Goal: Register for event/course

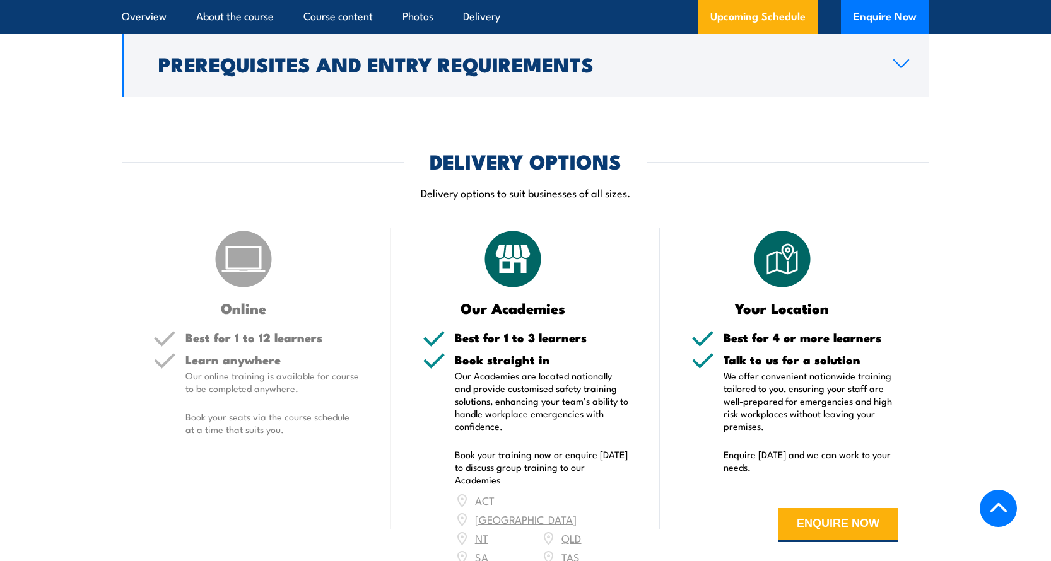
scroll to position [1271, 0]
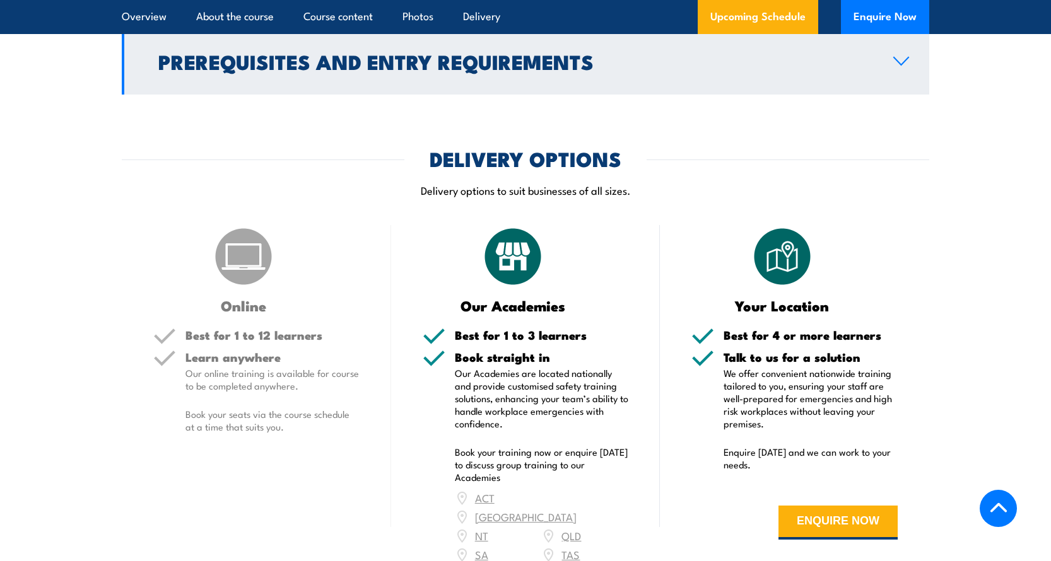
click at [897, 66] on icon at bounding box center [900, 61] width 17 height 10
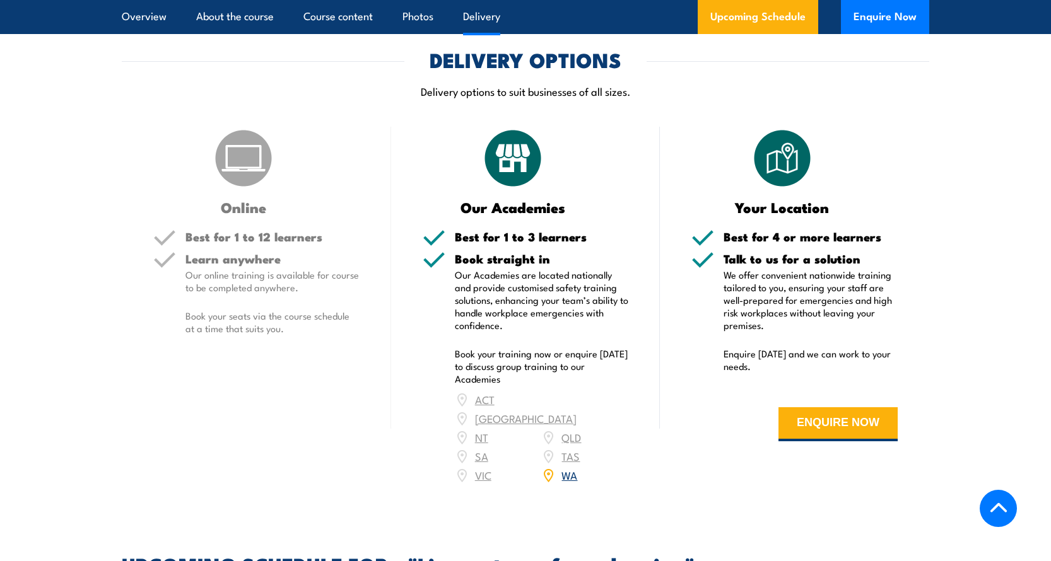
scroll to position [1565, 0]
click at [479, 452] on div "ACT NSW NT QLD SA TAS VIC WA" at bounding box center [542, 437] width 174 height 95
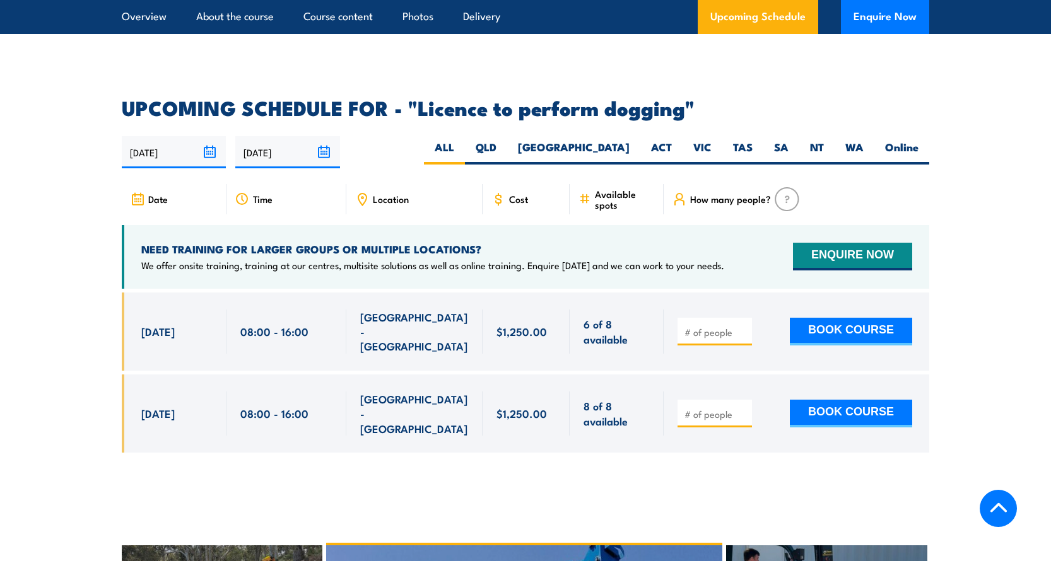
scroll to position [2021, 0]
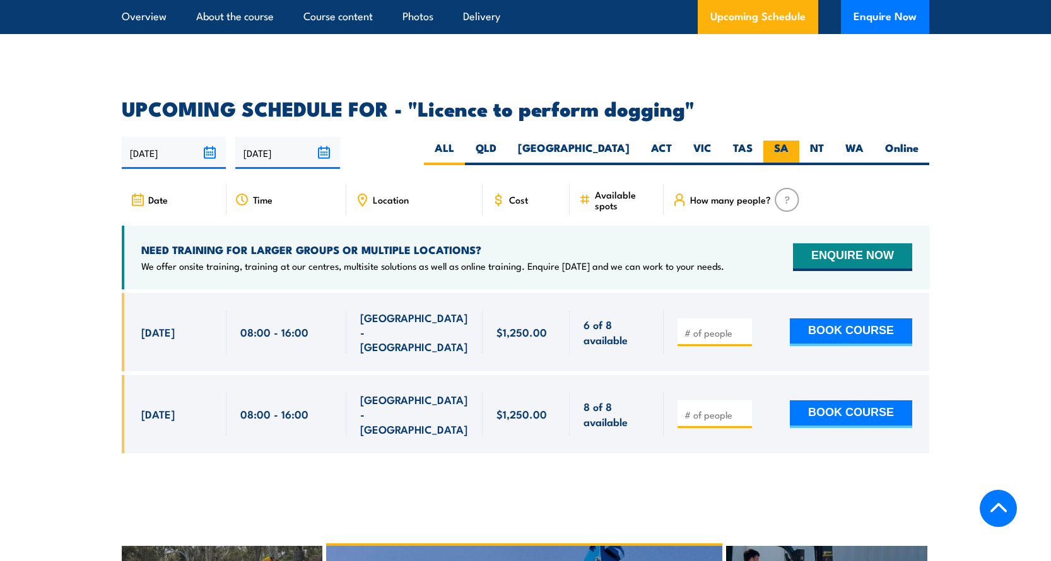
click at [781, 141] on label "SA" at bounding box center [781, 153] width 36 height 25
click at [788, 141] on input "SA" at bounding box center [792, 145] width 8 height 8
radio input "true"
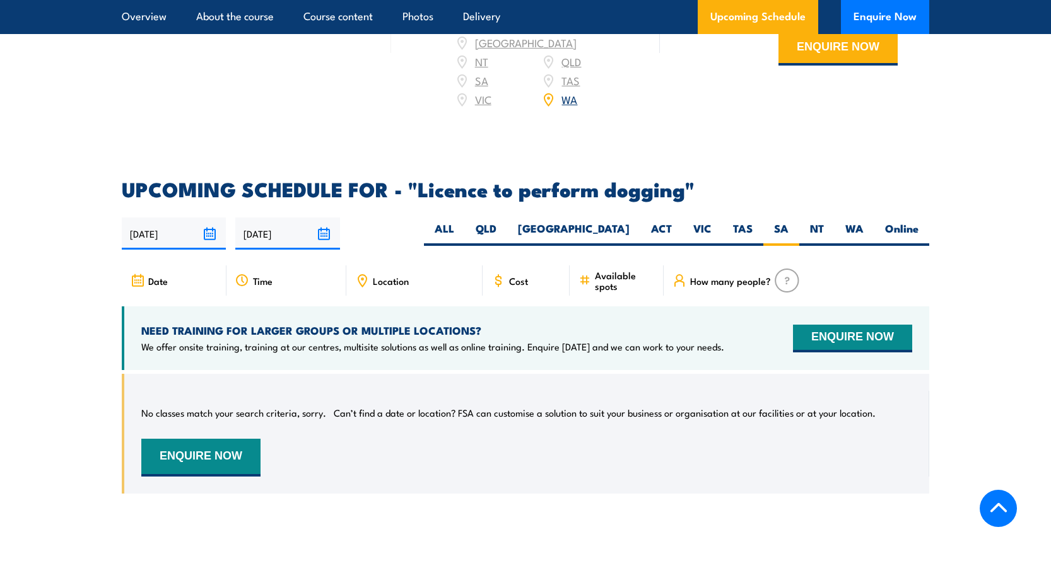
scroll to position [1747, 0]
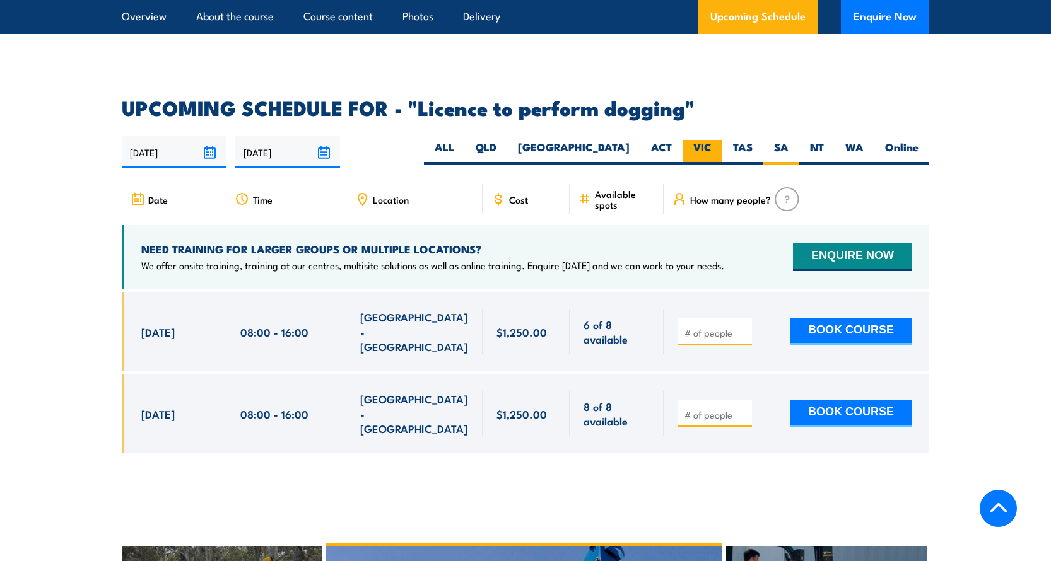
click at [702, 144] on label "VIC" at bounding box center [702, 152] width 40 height 25
click at [711, 144] on input "VIC" at bounding box center [715, 144] width 8 height 8
radio input "true"
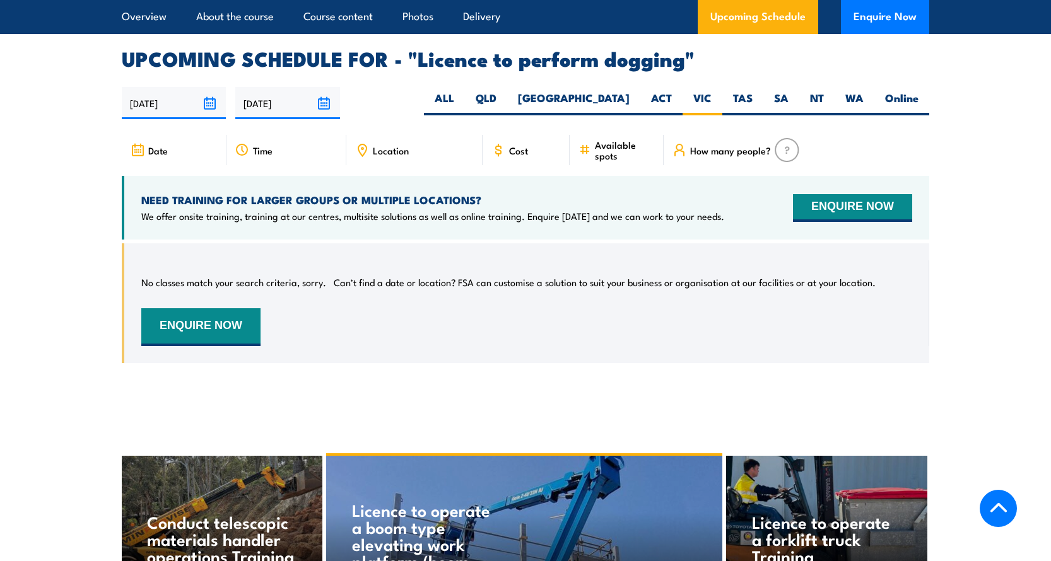
scroll to position [1920, 0]
